Goal: Transaction & Acquisition: Purchase product/service

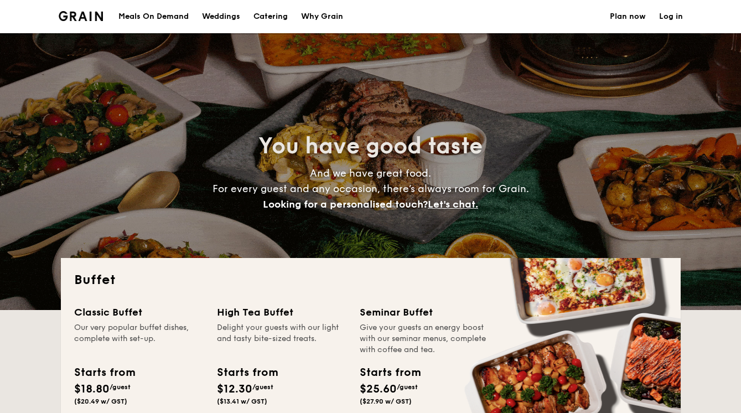
select select
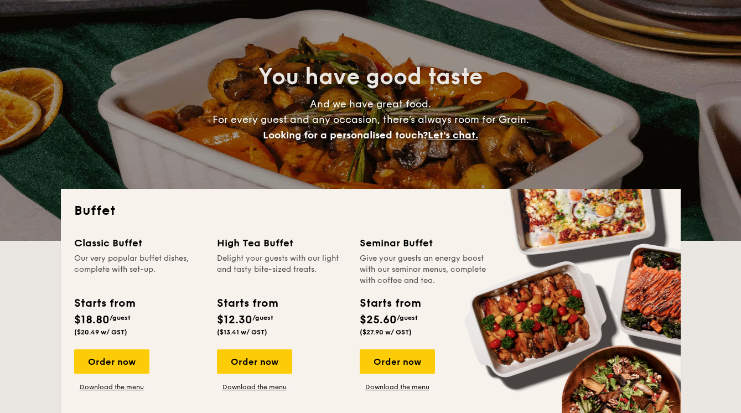
scroll to position [94, 0]
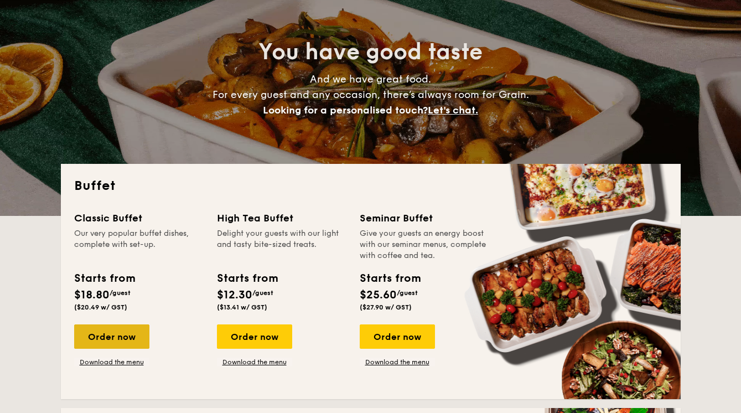
click at [98, 343] on div "Order now" at bounding box center [111, 336] width 75 height 24
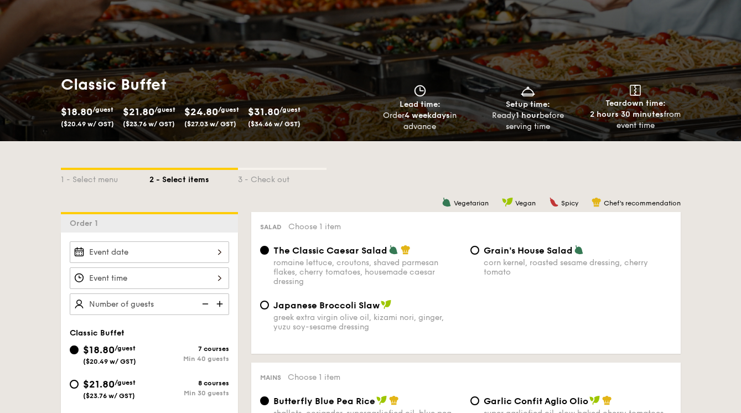
scroll to position [195, 0]
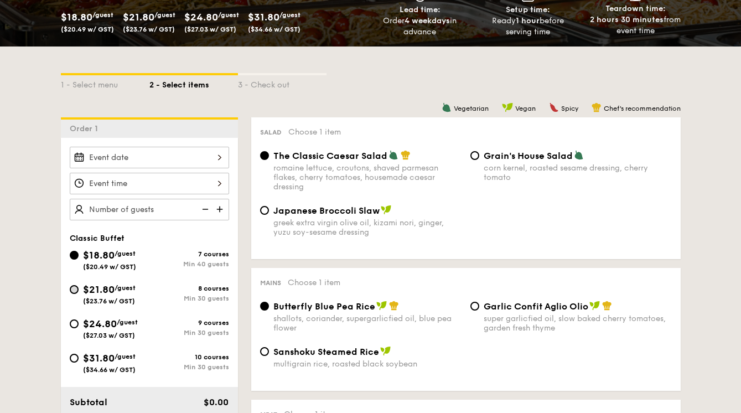
click at [74, 289] on input "$21.80 /guest ($23.76 w/ GST) 8 courses Min 30 guests" at bounding box center [74, 289] width 9 height 9
radio input "true"
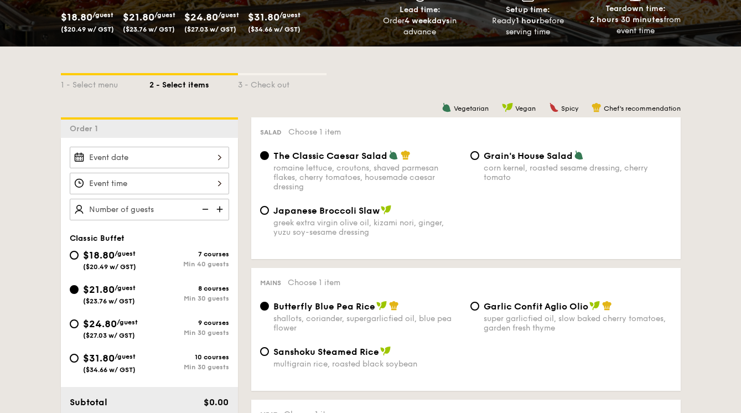
radio input "true"
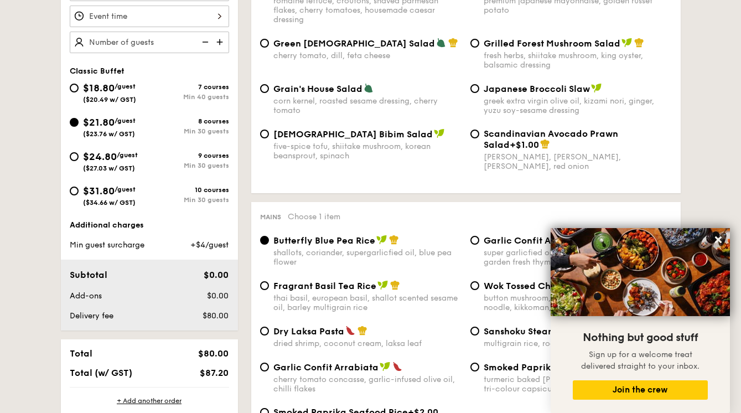
scroll to position [205, 0]
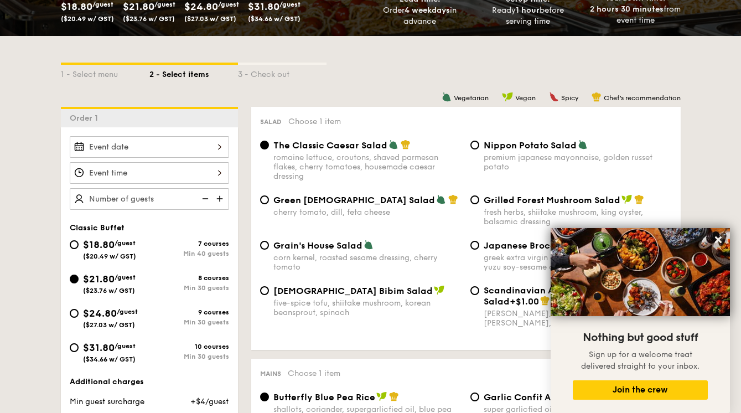
click at [148, 150] on div at bounding box center [149, 147] width 159 height 22
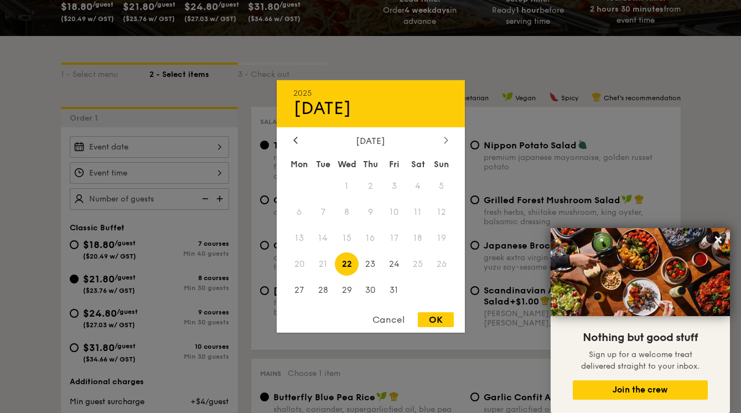
click at [447, 136] on div at bounding box center [446, 141] width 10 height 11
click at [395, 210] on span "7" at bounding box center [394, 212] width 24 height 24
click at [439, 327] on div "OK" at bounding box center [436, 319] width 36 height 15
type input "Nov 07, 2025"
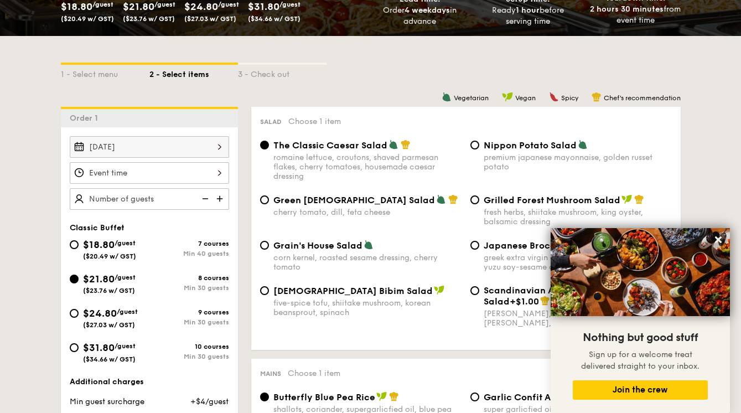
click at [203, 178] on div at bounding box center [149, 173] width 159 height 22
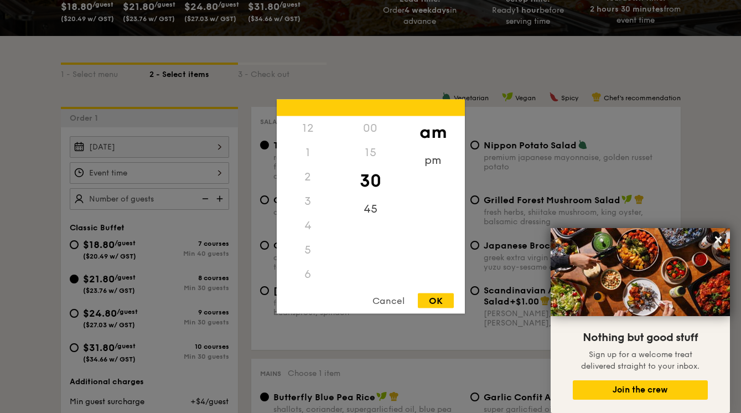
scroll to position [122, 0]
drag, startPoint x: 309, startPoint y: 253, endPoint x: 320, endPoint y: 141, distance: 113.4
click at [320, 141] on div "12 1 2 3 4 5 6 7 8 9 10 11" at bounding box center [308, 200] width 63 height 169
click at [307, 132] on div "5" at bounding box center [308, 128] width 63 height 24
click at [305, 127] on div "5" at bounding box center [308, 128] width 63 height 24
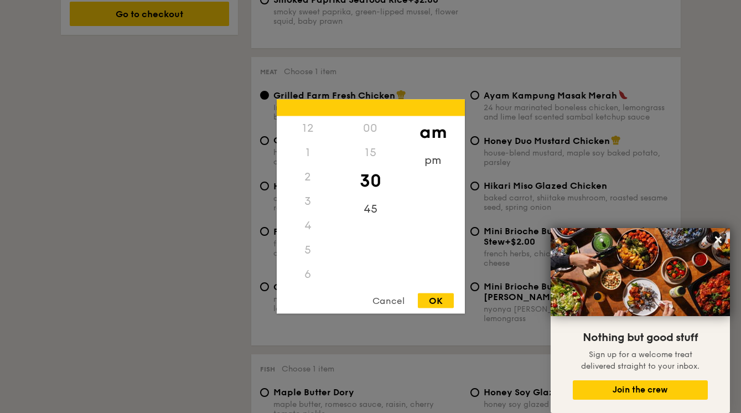
scroll to position [390, 0]
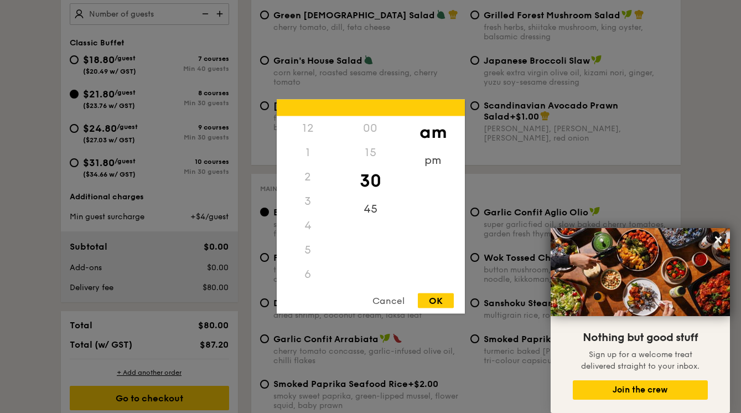
click at [305, 250] on div "5" at bounding box center [308, 250] width 63 height 24
click at [307, 250] on div "5" at bounding box center [308, 250] width 63 height 24
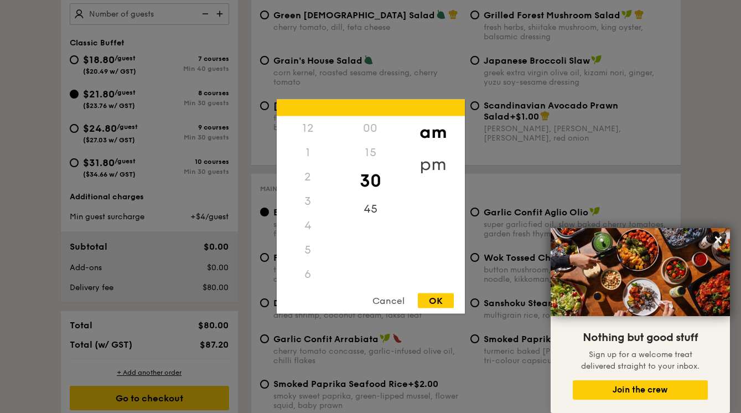
click at [440, 160] on div "pm" at bounding box center [433, 164] width 63 height 32
click at [307, 276] on div "6" at bounding box center [308, 278] width 63 height 32
click at [361, 131] on div "00" at bounding box center [370, 132] width 63 height 32
click at [440, 300] on div "OK" at bounding box center [436, 300] width 36 height 15
type input "6:00PM"
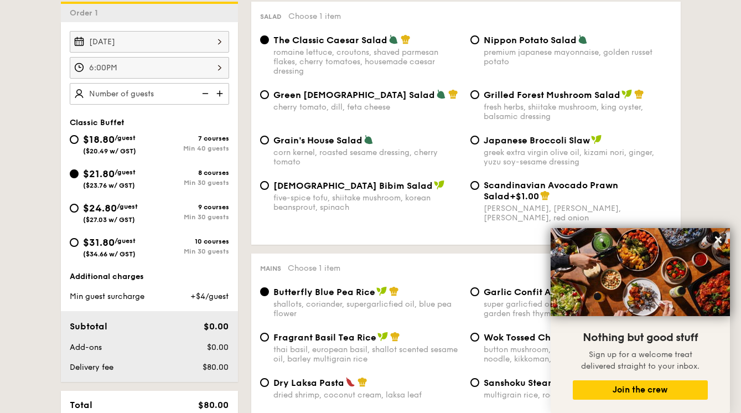
scroll to position [230, 0]
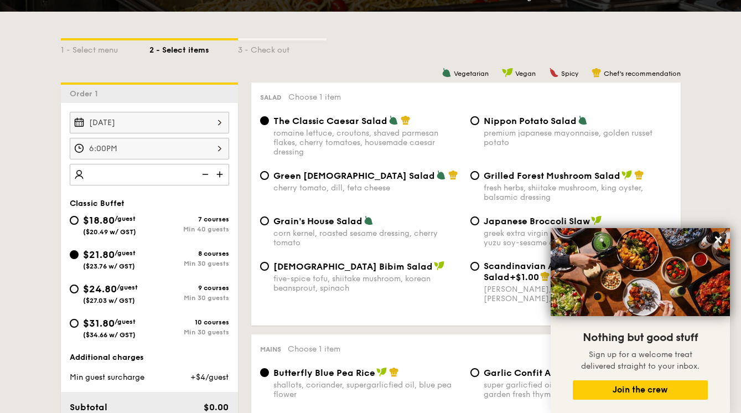
click at [219, 174] on img at bounding box center [220, 174] width 17 height 21
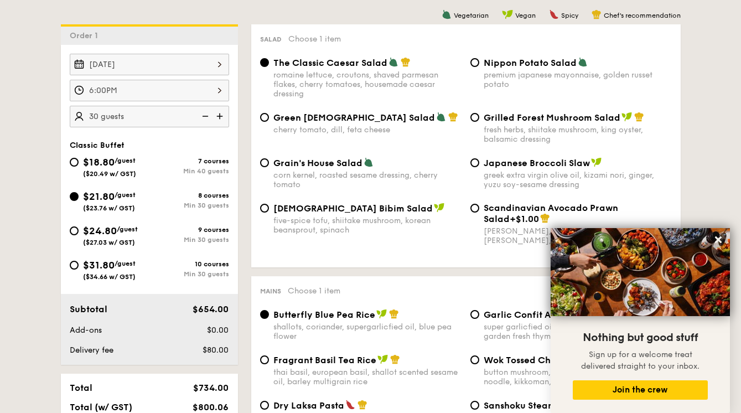
scroll to position [295, 0]
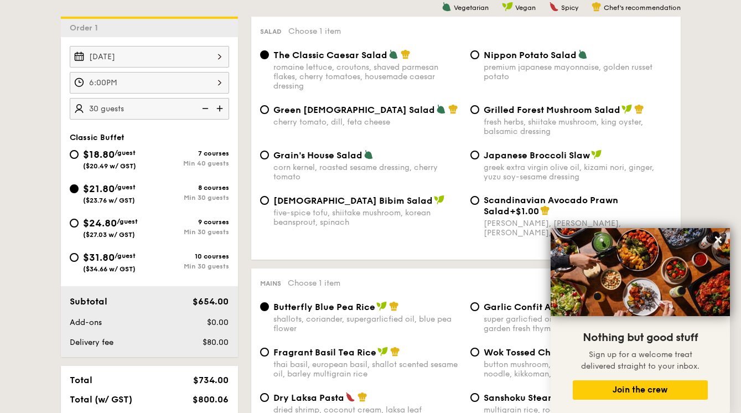
click at [203, 109] on img at bounding box center [204, 108] width 17 height 21
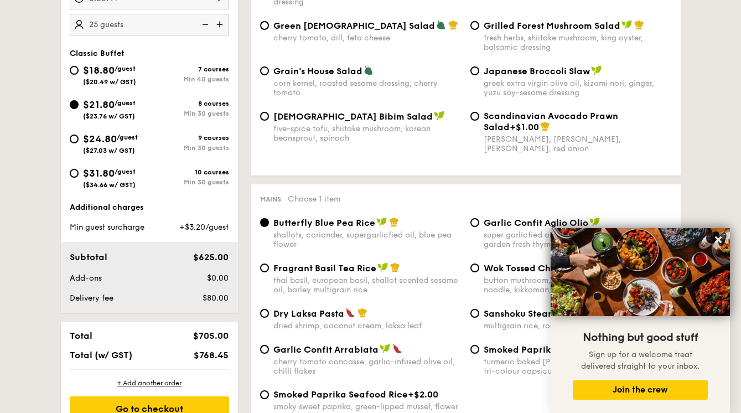
scroll to position [385, 0]
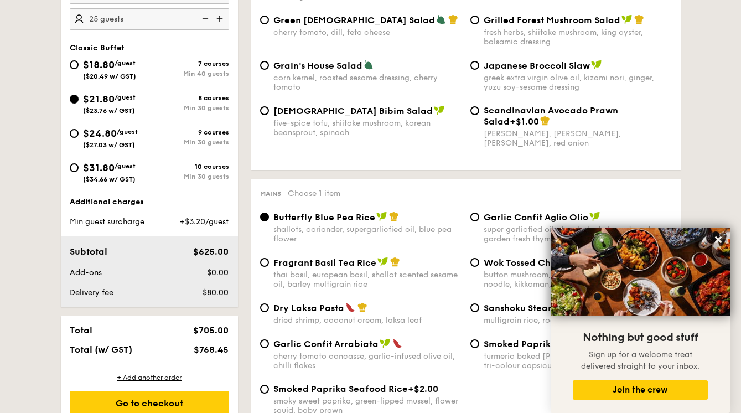
click at [198, 19] on img at bounding box center [204, 18] width 17 height 21
click at [218, 18] on img at bounding box center [220, 18] width 17 height 21
type input "30 guests"
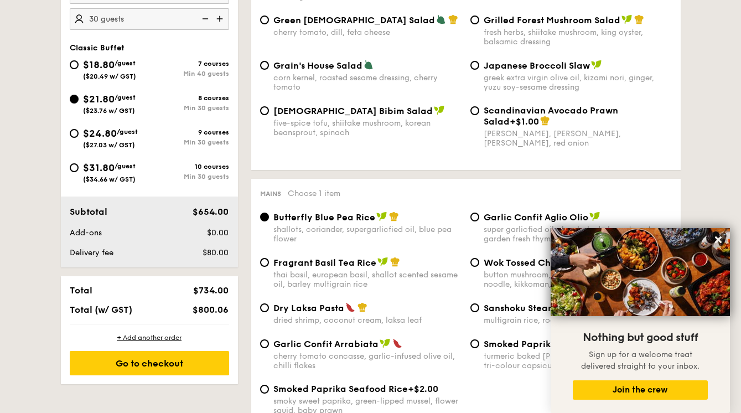
scroll to position [300, 0]
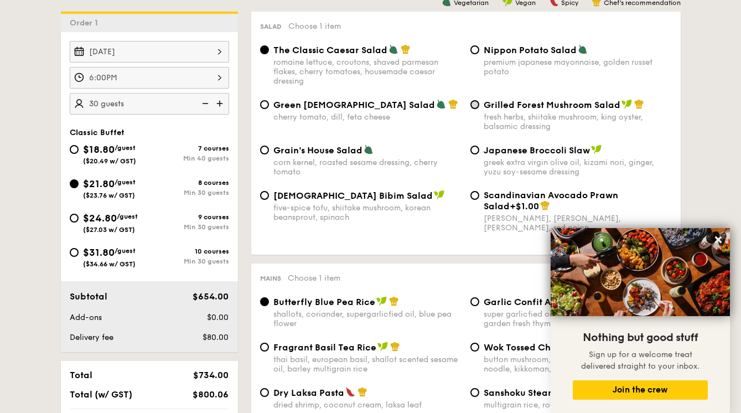
click at [476, 106] on input "Grilled Forest Mushroom Salad fresh herbs, shiitake mushroom, king oyster, bals…" at bounding box center [474, 104] width 9 height 9
radio input "true"
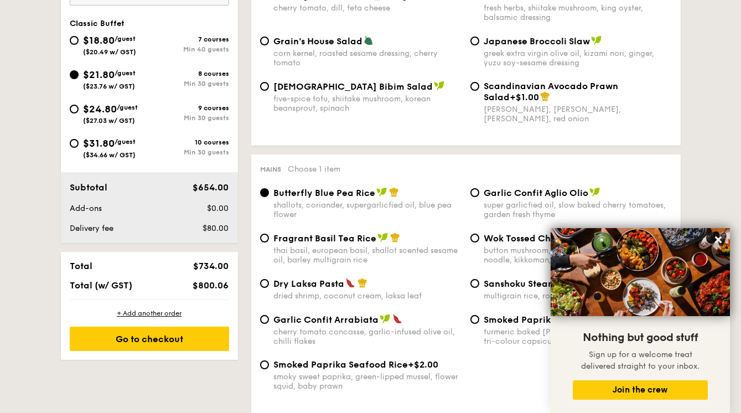
scroll to position [463, 0]
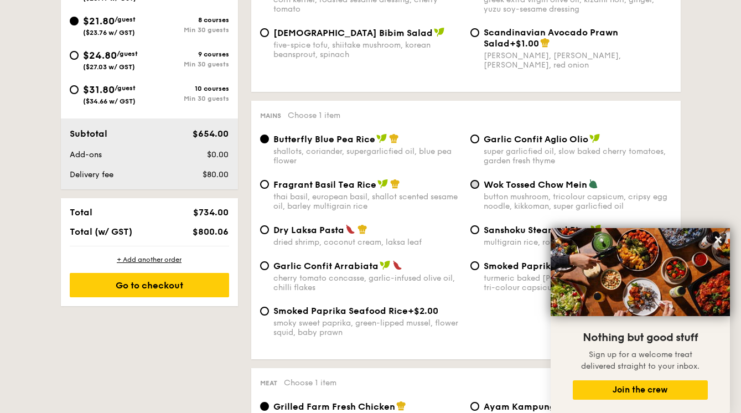
click at [473, 186] on input "Wok Tossed Chow Mein button mushroom, tricolour capsicum, cripsy egg noodle, ki…" at bounding box center [474, 184] width 9 height 9
radio input "true"
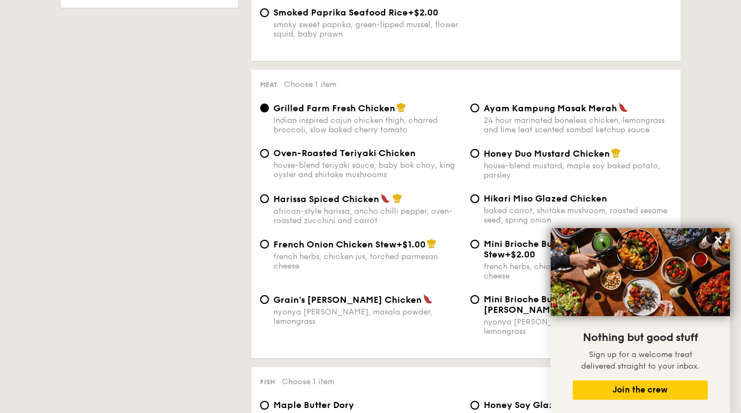
scroll to position [858, 0]
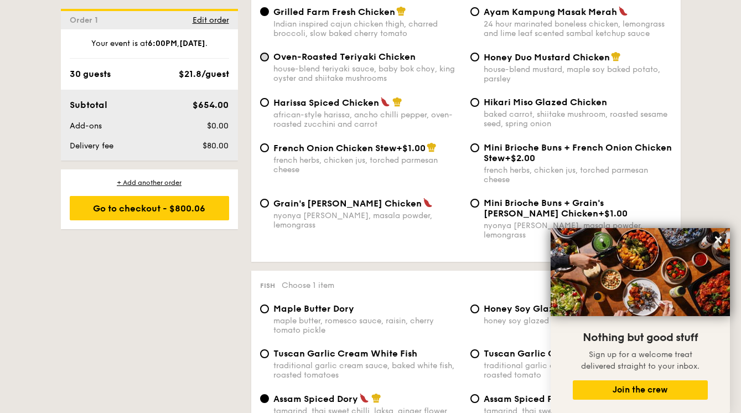
click at [268, 58] on input "Oven-Roasted Teriyaki Chicken house-blend teriyaki sauce, baby bok choy, king o…" at bounding box center [264, 57] width 9 height 9
radio input "true"
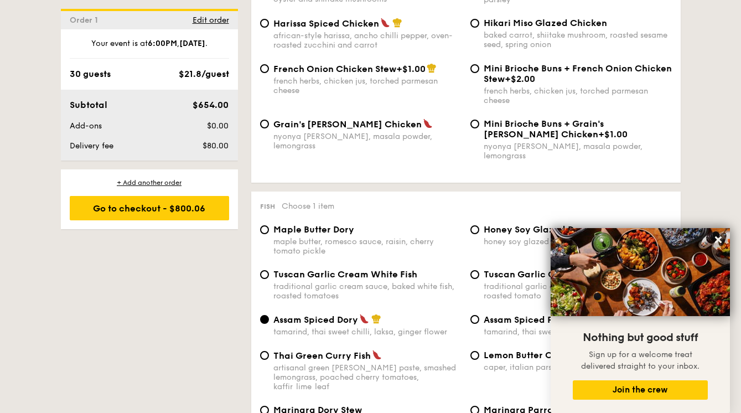
scroll to position [975, 0]
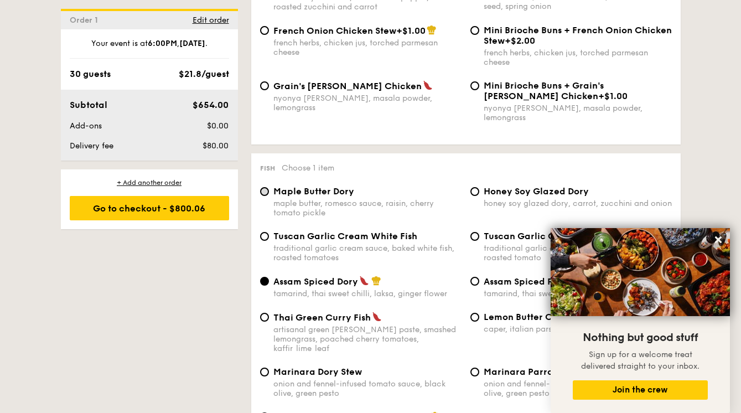
click at [266, 187] on input "Maple Butter Dory maple butter, romesco sauce, raisin, cherry tomato pickle" at bounding box center [264, 191] width 9 height 9
radio input "true"
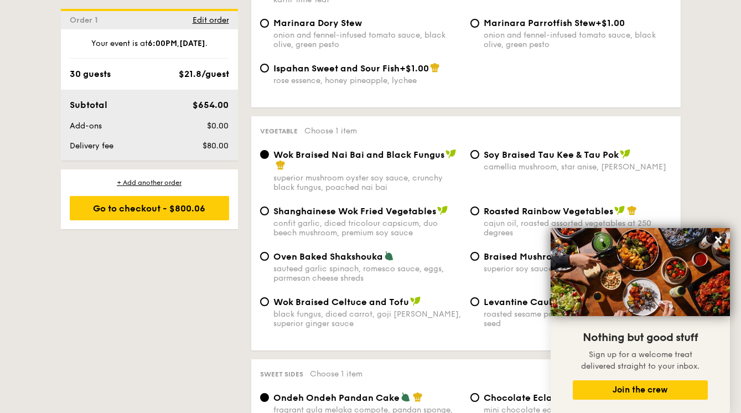
scroll to position [1342, 0]
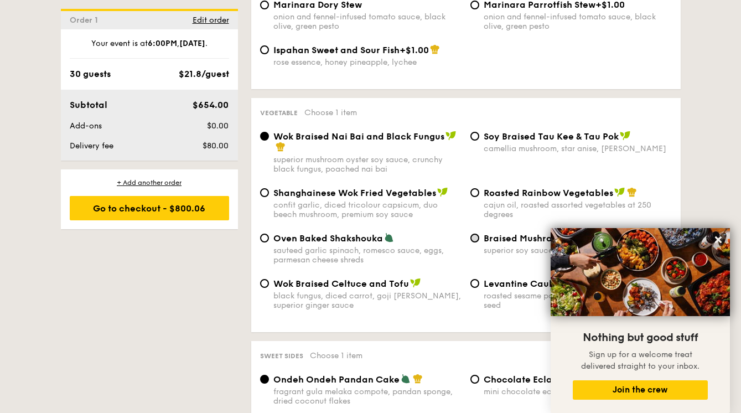
click at [474, 233] on input "Braised Mushroom & Broccoli superior soy sauce, garlic, tricolour capsicum" at bounding box center [474, 237] width 9 height 9
radio input "true"
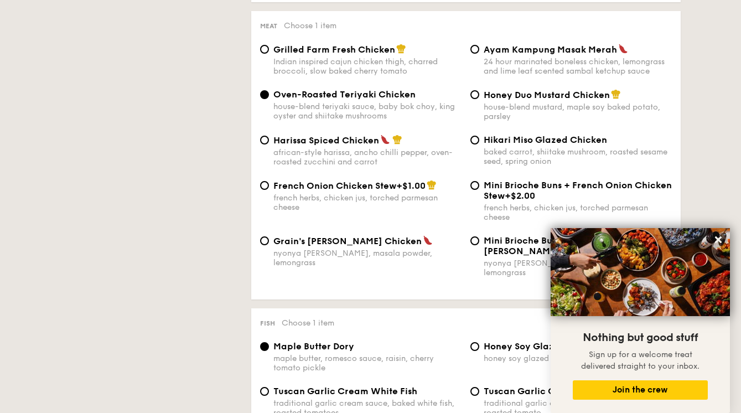
scroll to position [276, 0]
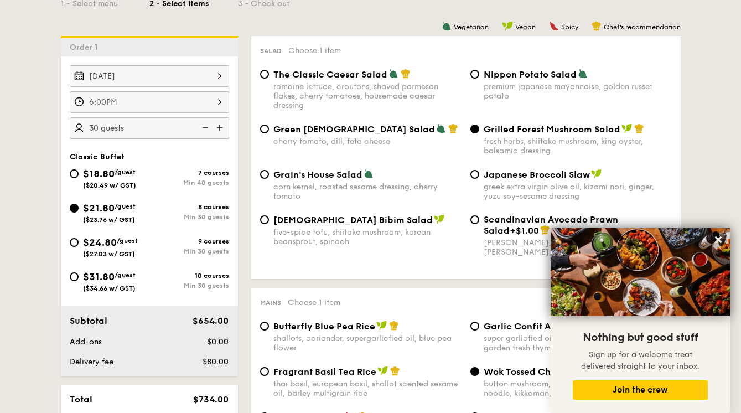
click at [268, 172] on div "Grain's House Salad corn kernel, roasted sesame dressing, cherry tomato" at bounding box center [361, 185] width 210 height 32
click at [267, 173] on input "Grain's House Salad corn kernel, roasted sesame dressing, cherry tomato" at bounding box center [264, 174] width 9 height 9
radio input "true"
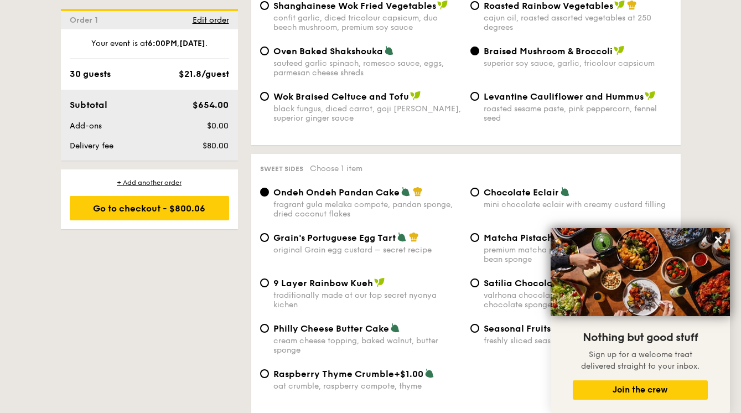
scroll to position [1608, 0]
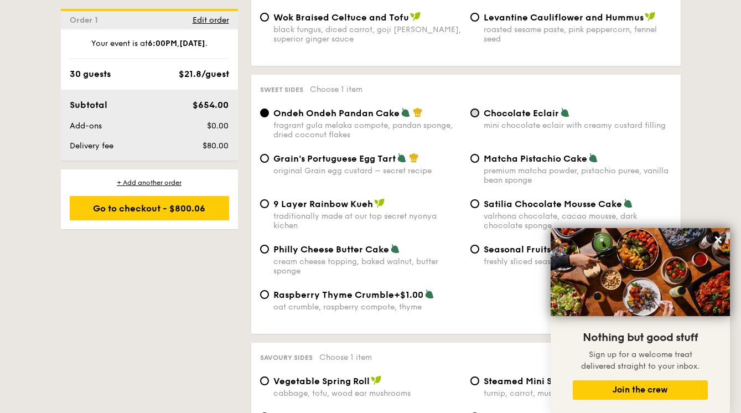
click at [475, 108] on input "Chocolate Eclair mini chocolate eclair with creamy custard filling" at bounding box center [474, 112] width 9 height 9
radio input "true"
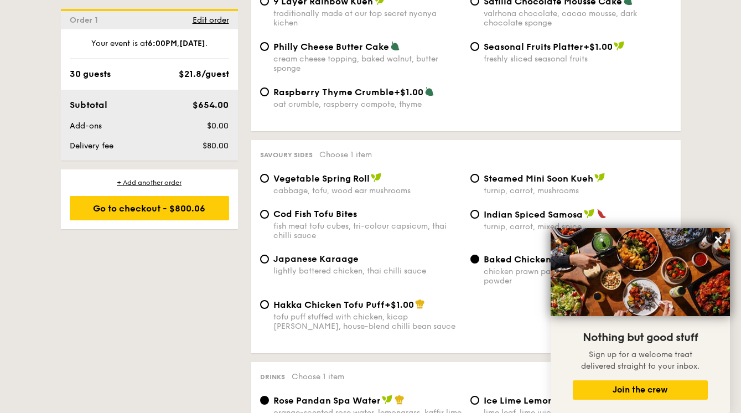
scroll to position [1814, 0]
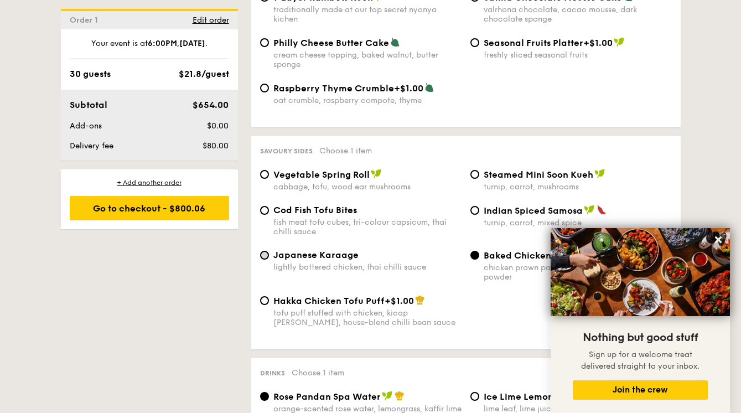
click at [264, 251] on input "Japanese Karaage lightly battered chicken, thai chilli sauce" at bounding box center [264, 255] width 9 height 9
radio input "true"
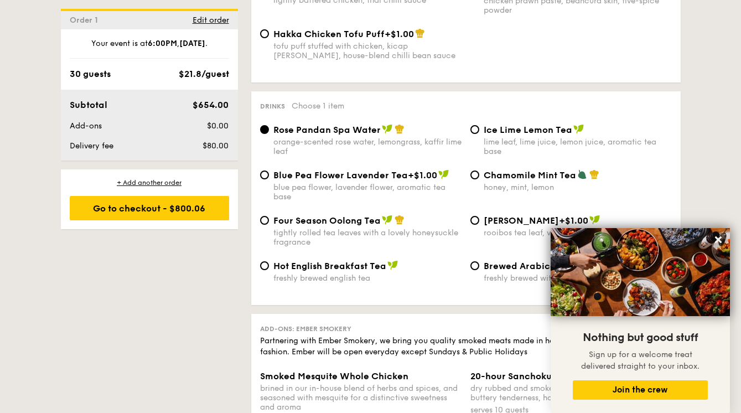
scroll to position [2118, 0]
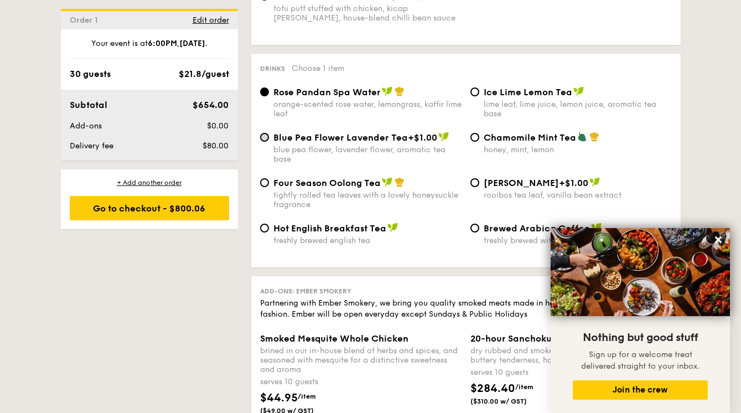
click at [266, 133] on input "Blue Pea Flower Lavender Tea +$1.00 blue pea flower, lavender flower, aromatic …" at bounding box center [264, 137] width 9 height 9
radio input "true"
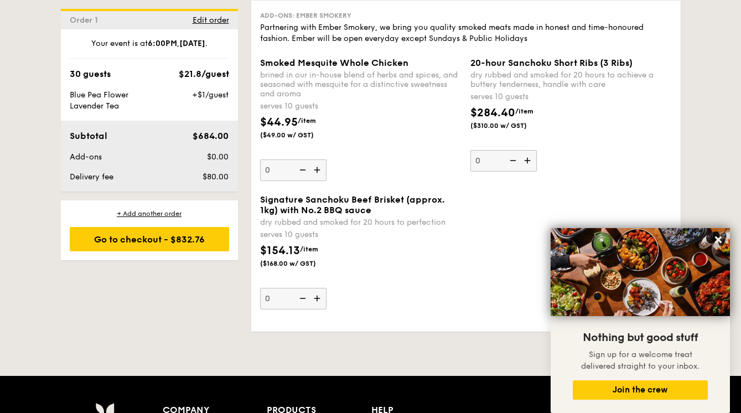
scroll to position [2374, 0]
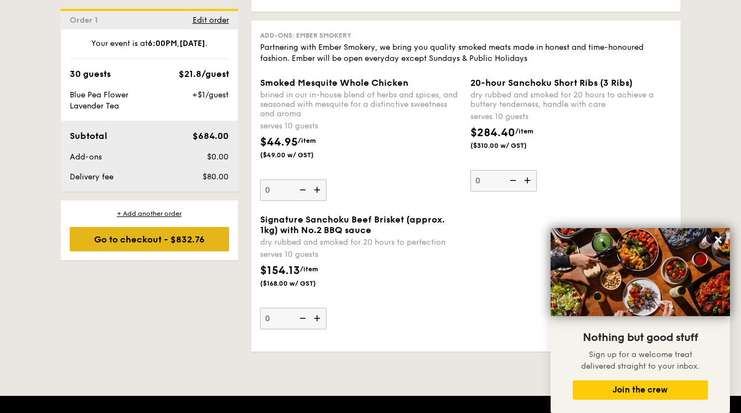
click at [183, 240] on div "Go to checkout - $832.76" at bounding box center [149, 239] width 159 height 24
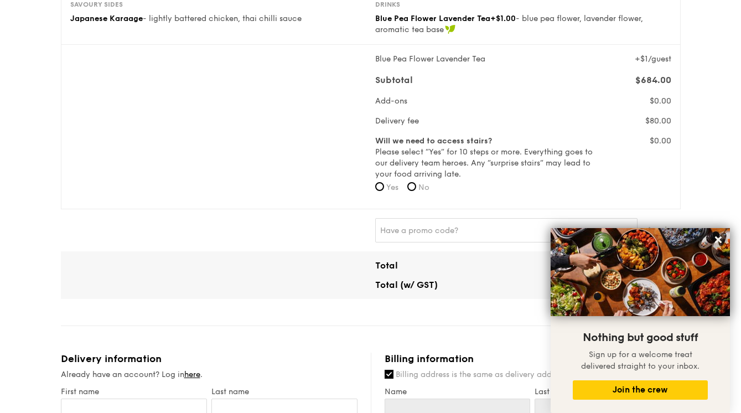
scroll to position [321, 0]
click at [416, 186] on input "No" at bounding box center [411, 185] width 9 height 9
radio input "true"
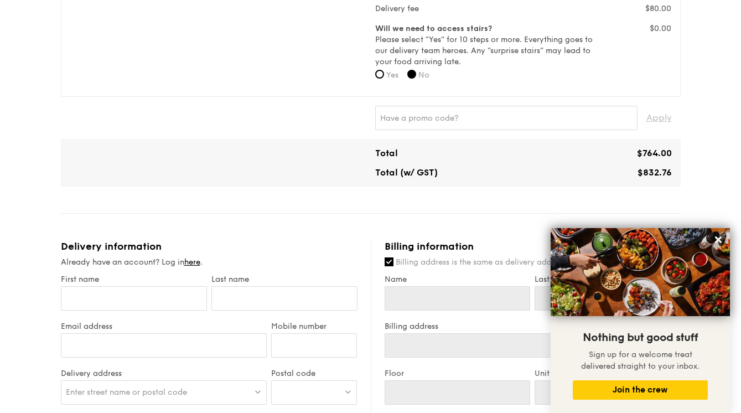
scroll to position [435, 0]
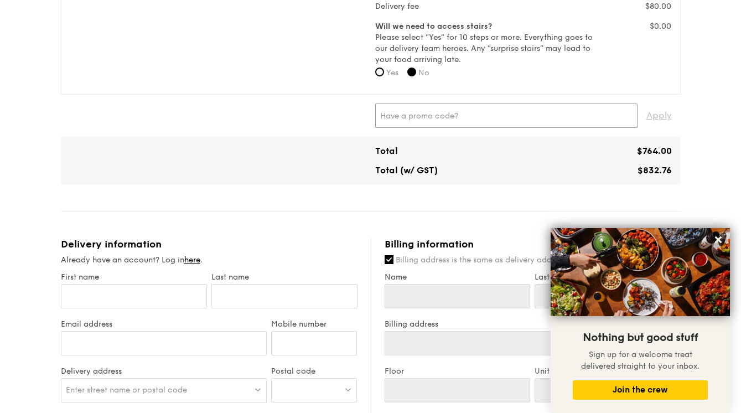
click at [502, 115] on input "text" at bounding box center [506, 115] width 262 height 24
paste input "RF277205"
type input "RF277205"
click at [664, 117] on span "Apply" at bounding box center [658, 115] width 25 height 24
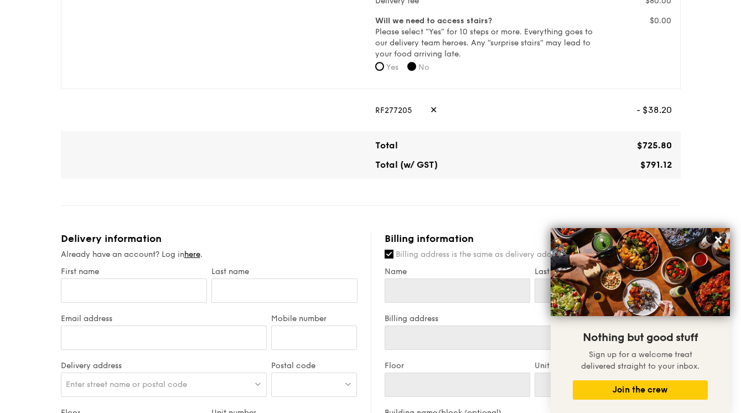
scroll to position [523, 0]
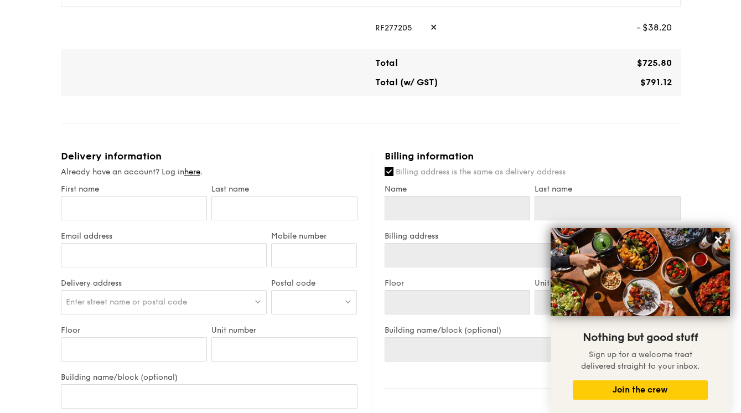
click at [430, 24] on span "✕" at bounding box center [433, 27] width 7 height 24
click at [429, 24] on input "text" at bounding box center [506, 27] width 262 height 24
click at [659, 28] on span "Apply" at bounding box center [658, 27] width 25 height 24
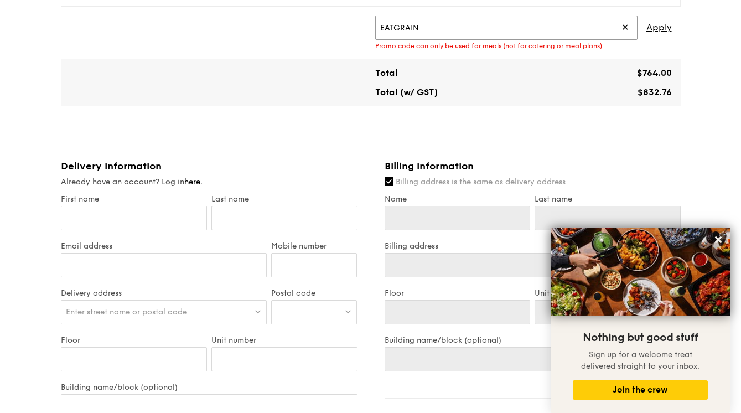
drag, startPoint x: 471, startPoint y: 23, endPoint x: 340, endPoint y: 19, distance: 131.2
click at [340, 19] on div "EATGRAIN ✕ Apply Promo code can only be used for meals (not for catering or mea…" at bounding box center [370, 32] width 611 height 34
type input "RF277205"
click at [657, 28] on span "Apply" at bounding box center [658, 27] width 25 height 24
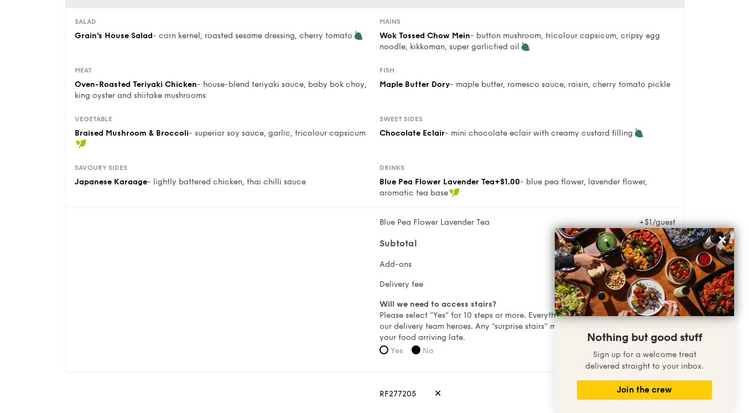
scroll to position [172, 0]
